Goal: Task Accomplishment & Management: Complete application form

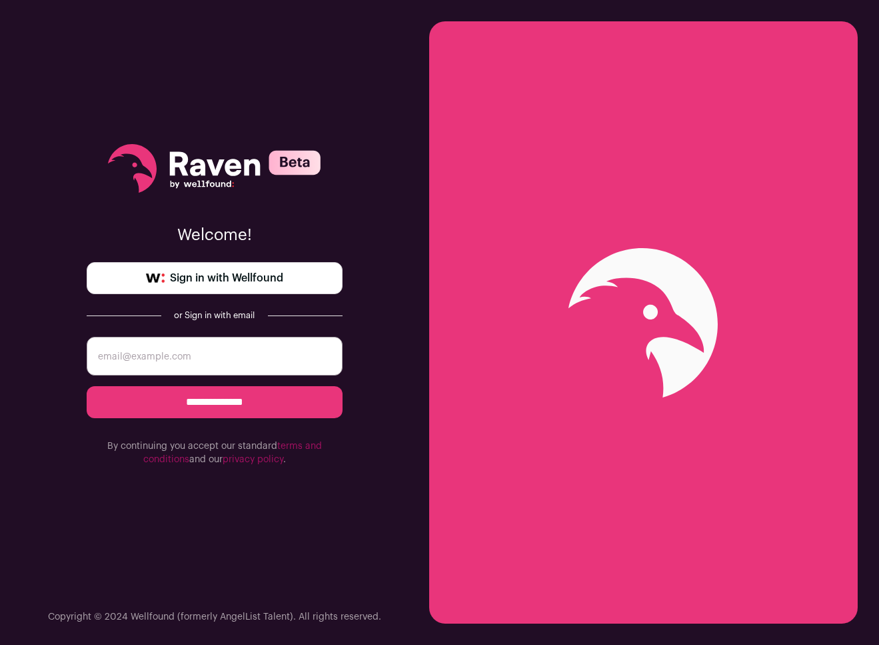
click at [283, 282] on span "Sign in with Wellfound" at bounding box center [226, 278] width 113 height 16
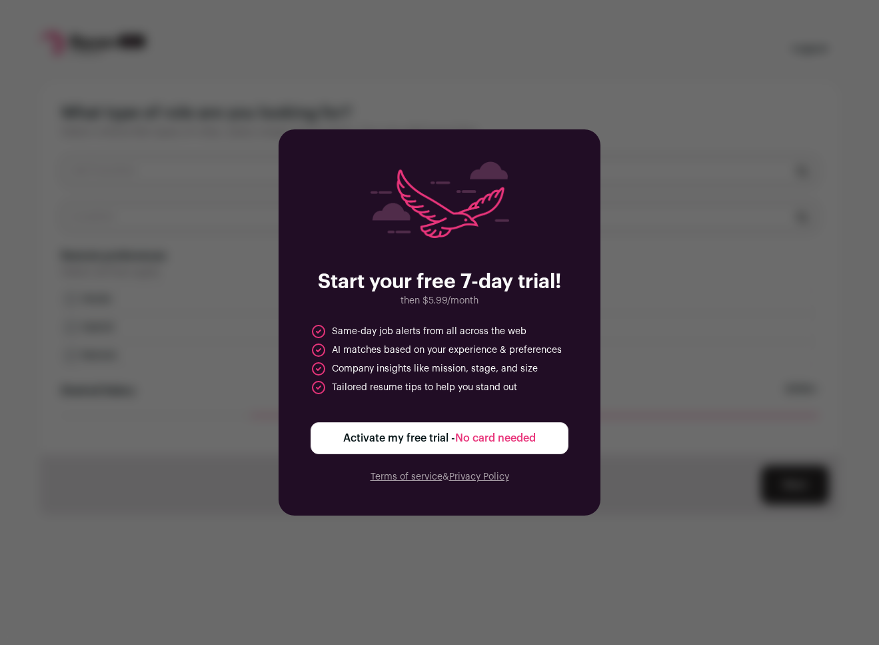
click at [575, 131] on div "Start your free 7-day trial! then $5.99/month Same-day job alerts from all acro…" at bounding box center [440, 322] width 322 height 386
click at [507, 443] on span "Activate my free trial - No card needed" at bounding box center [439, 438] width 193 height 16
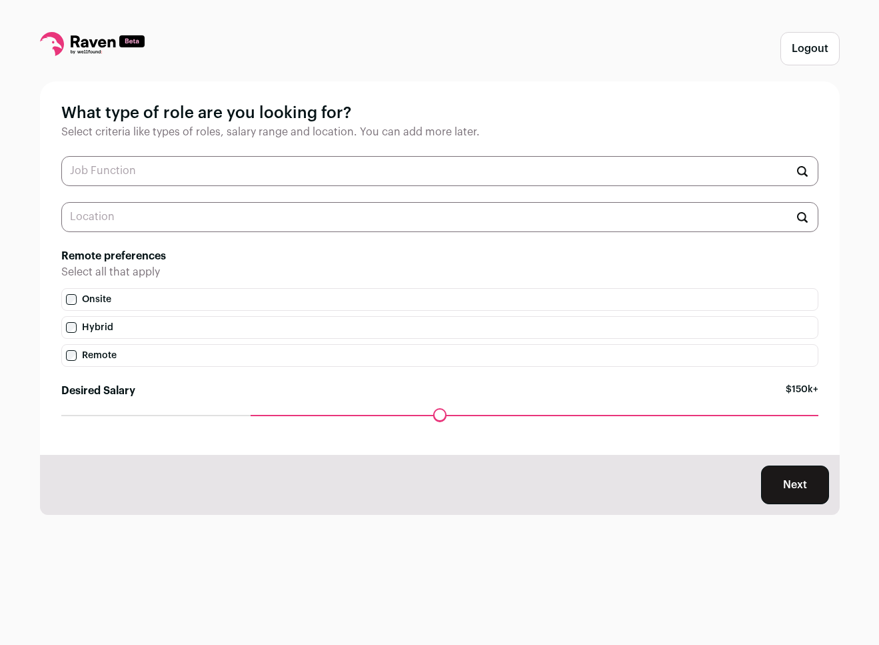
click at [244, 587] on div "Logout What type of role are you looking for? Select criteria like types of rol…" at bounding box center [439, 322] width 879 height 645
drag, startPoint x: 258, startPoint y: 413, endPoint x: 253, endPoint y: 425, distance: 12.5
click at [253, 415] on input "Desired Salary" at bounding box center [439, 415] width 757 height 0
click at [281, 188] on div "What type of role are you looking for? Select criteria like types of roles, sal…" at bounding box center [440, 267] width 800 height 373
click at [285, 173] on input "text" at bounding box center [439, 171] width 757 height 30
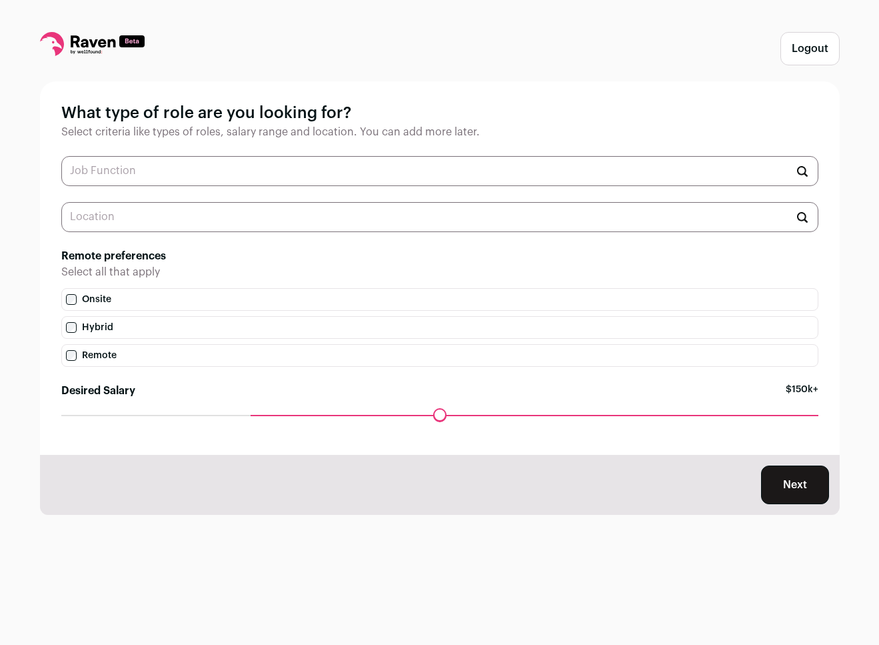
click at [562, 203] on input "text" at bounding box center [439, 217] width 757 height 30
click at [125, 153] on div "What type of role are you looking for? Select criteria like types of roles, sal…" at bounding box center [440, 267] width 800 height 373
click at [133, 165] on input "text" at bounding box center [439, 171] width 757 height 30
click at [153, 207] on li "Full-Stack Engineer" at bounding box center [440, 204] width 756 height 35
type input "Full-Stack Engineer"
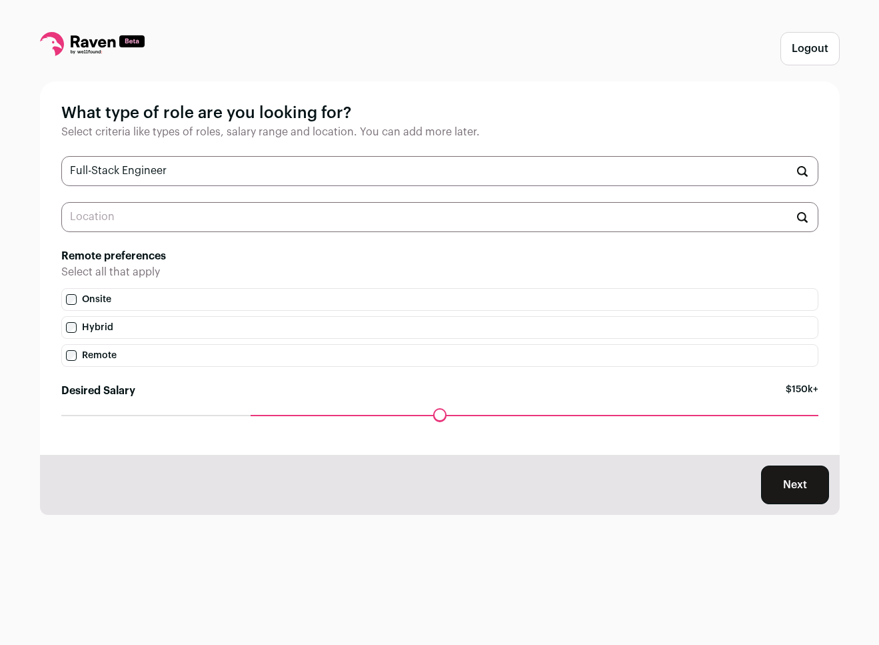
click at [155, 214] on input "text" at bounding box center [439, 217] width 757 height 30
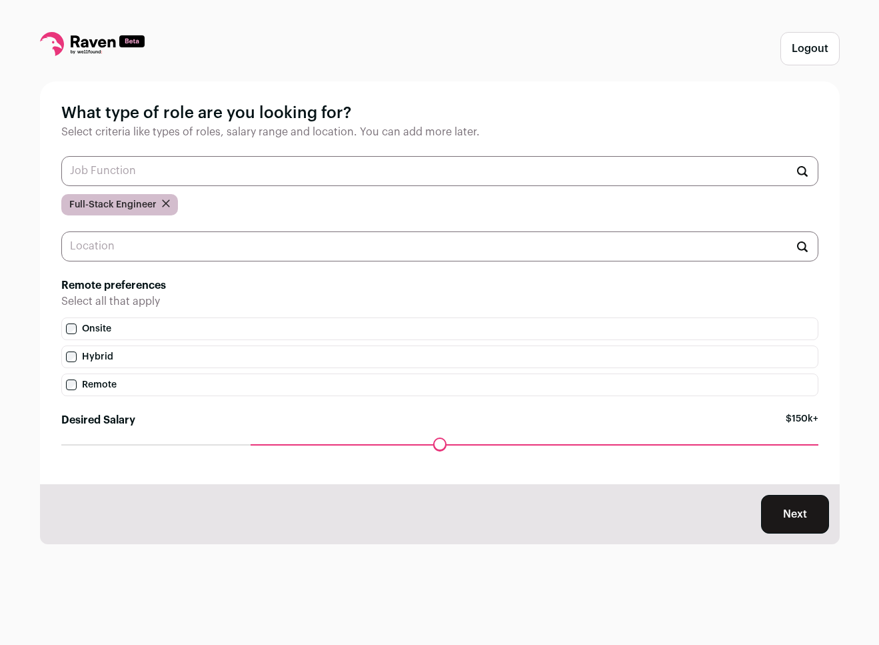
click at [317, 225] on div "What type of role are you looking for? Select criteria like types of roles, sal…" at bounding box center [440, 282] width 800 height 403
click at [810, 509] on button "Next" at bounding box center [795, 514] width 68 height 39
click at [816, 61] on button "Logout" at bounding box center [810, 48] width 59 height 33
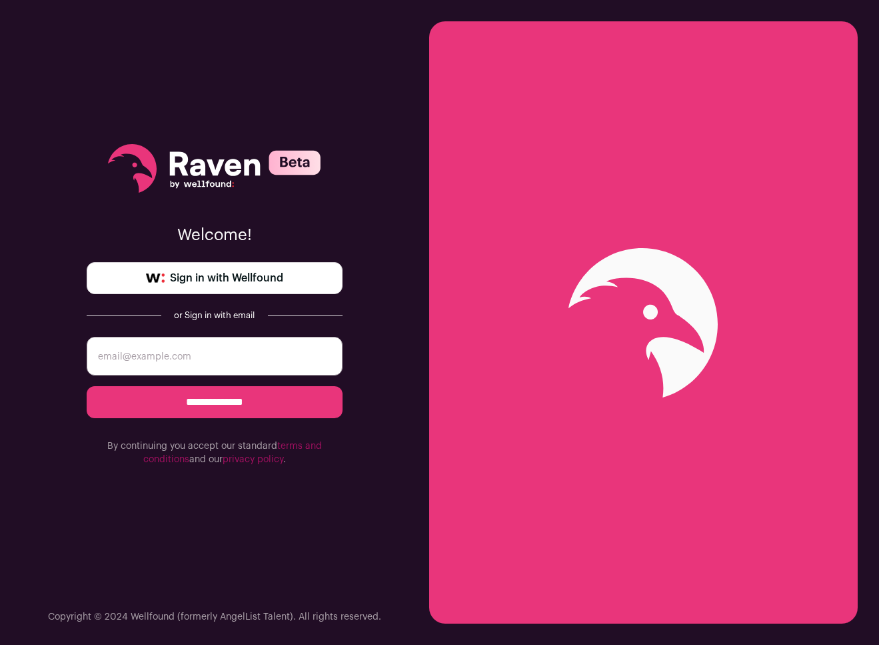
click at [238, 285] on span "Sign in with Wellfound" at bounding box center [226, 278] width 113 height 16
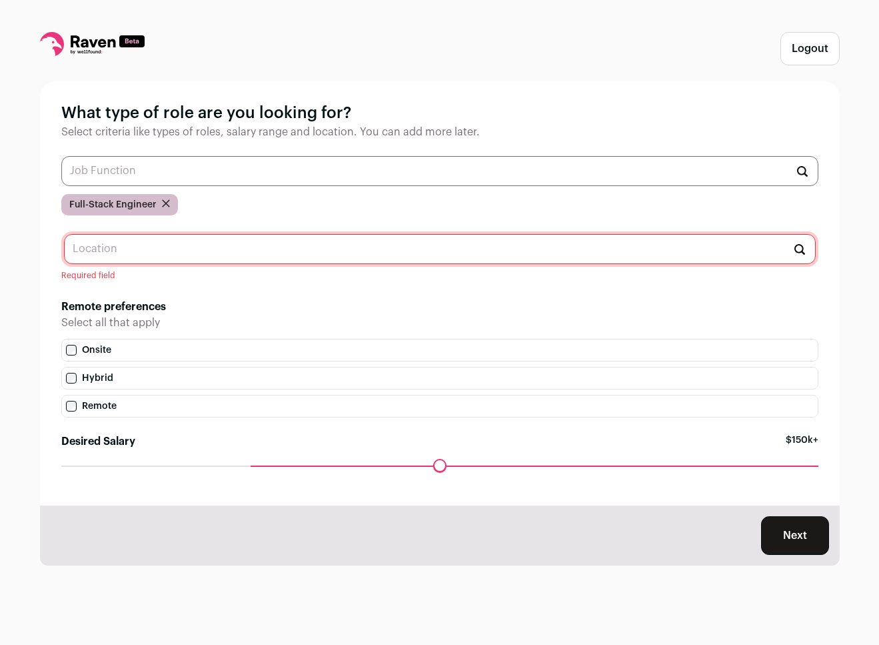
click at [151, 101] on div "What type of role are you looking for? Select criteria like types of roles, sal…" at bounding box center [440, 293] width 800 height 424
click at [71, 50] on icon at bounding box center [92, 44] width 105 height 24
click at [46, 45] on icon at bounding box center [92, 44] width 105 height 24
click at [252, 51] on div "Logout" at bounding box center [440, 48] width 800 height 33
click at [342, 544] on div "Next" at bounding box center [440, 535] width 800 height 60
